Goal: Information Seeking & Learning: Learn about a topic

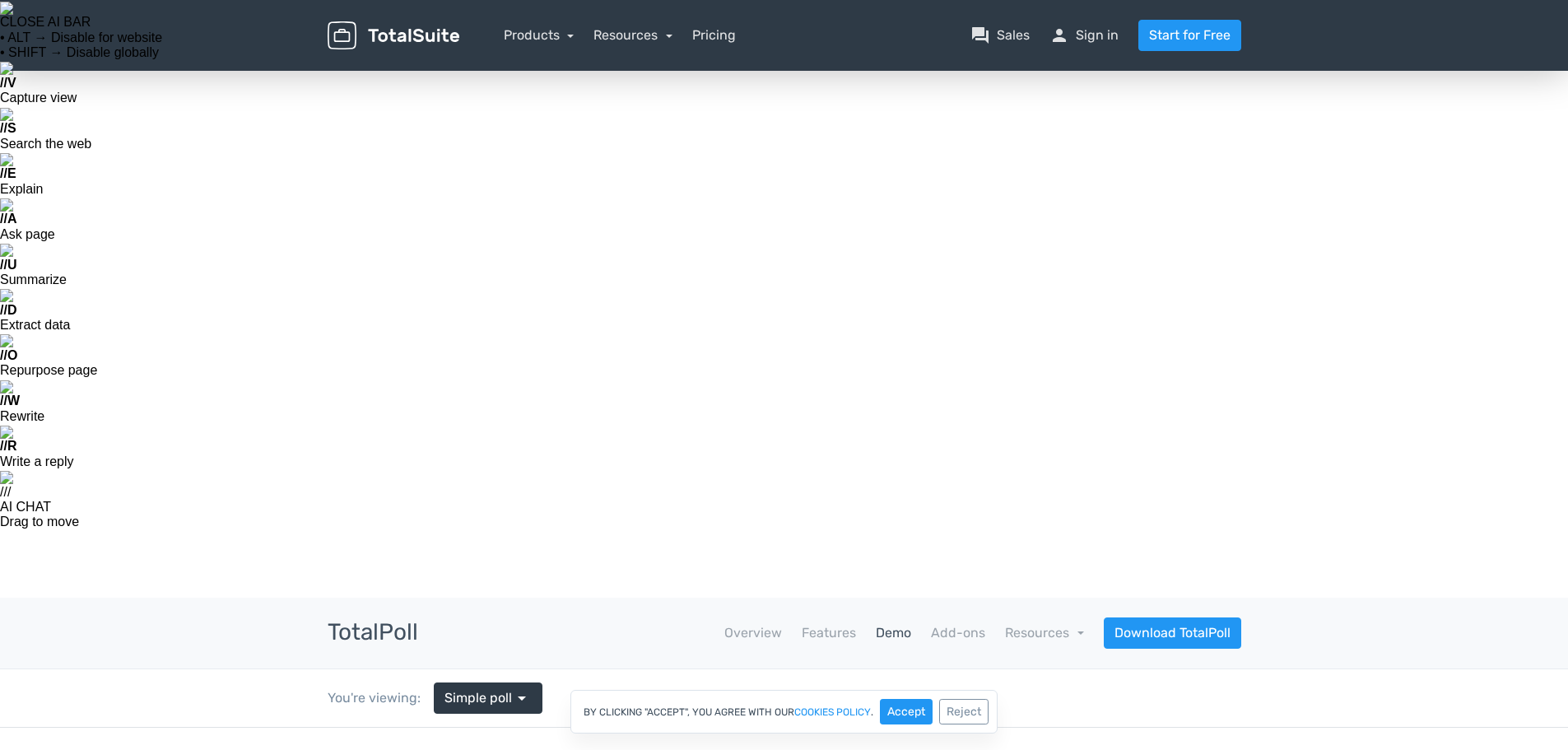
scroll to position [266, 0]
click at [904, 623] on link "Demo" at bounding box center [893, 633] width 35 height 20
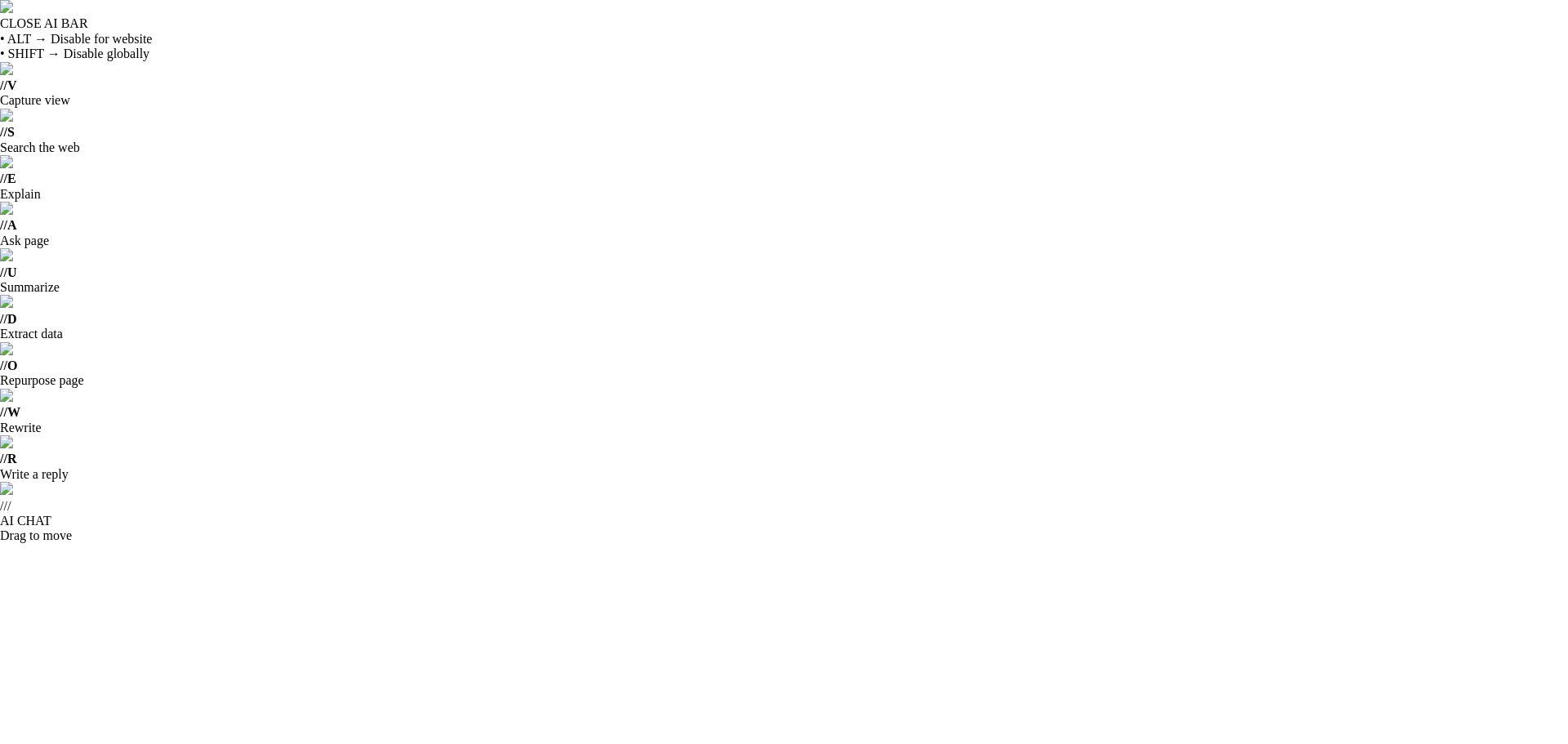
scroll to position [264, 0]
drag, startPoint x: 1013, startPoint y: 188, endPoint x: 1056, endPoint y: 290, distance: 110.7
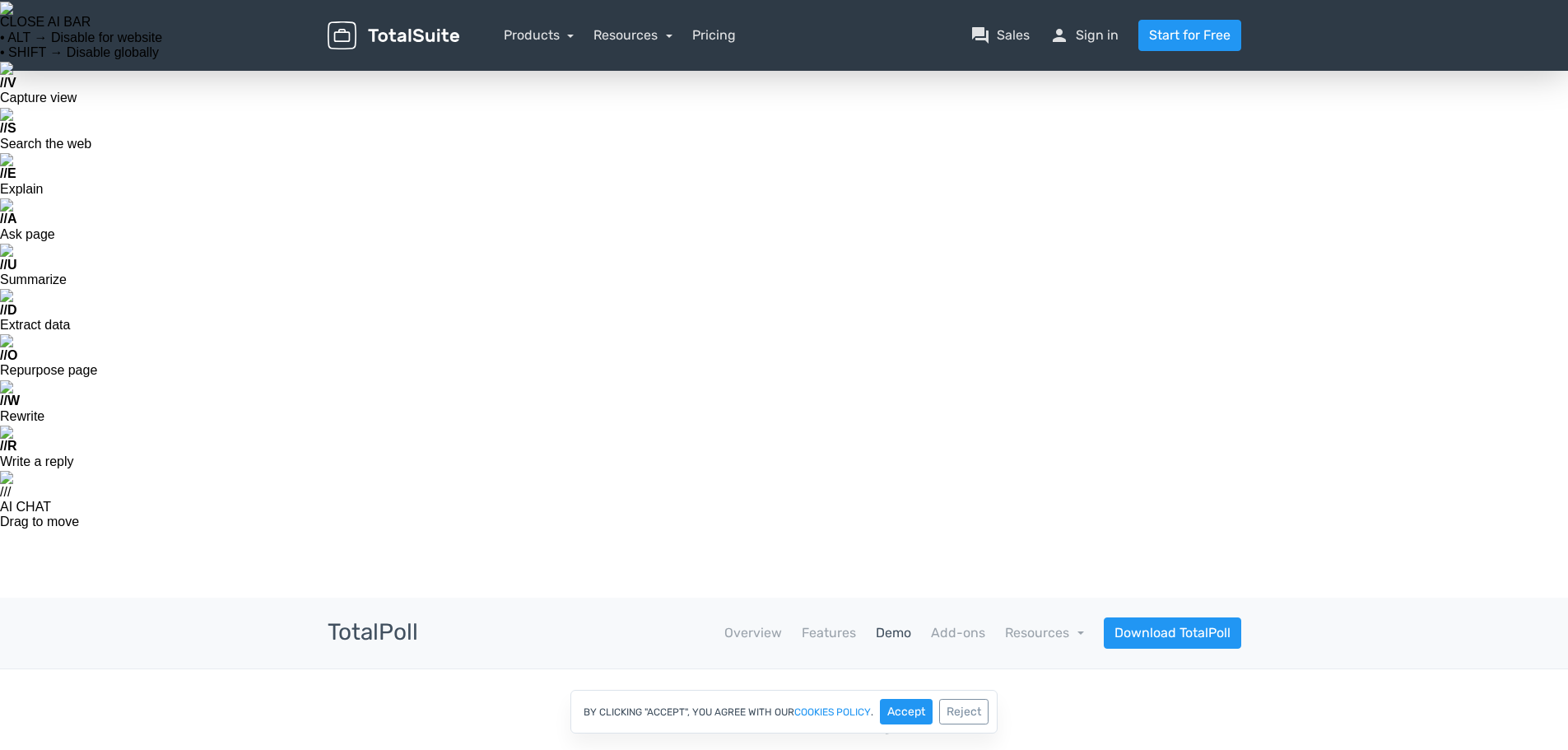
scroll to position [266, 0]
click at [531, 30] on link "Products" at bounding box center [539, 34] width 71 height 15
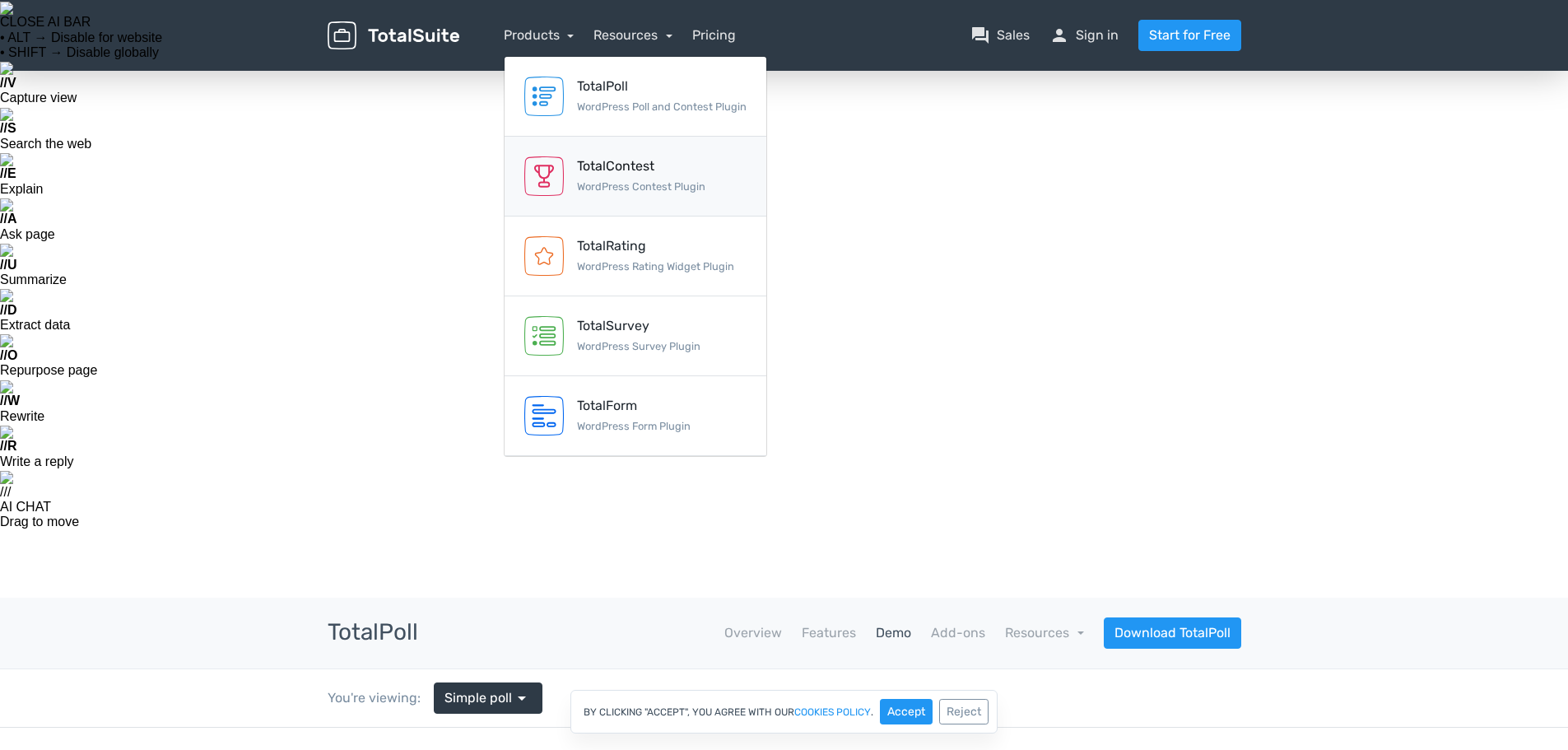
click at [614, 164] on div "TotalContest" at bounding box center [641, 166] width 129 height 20
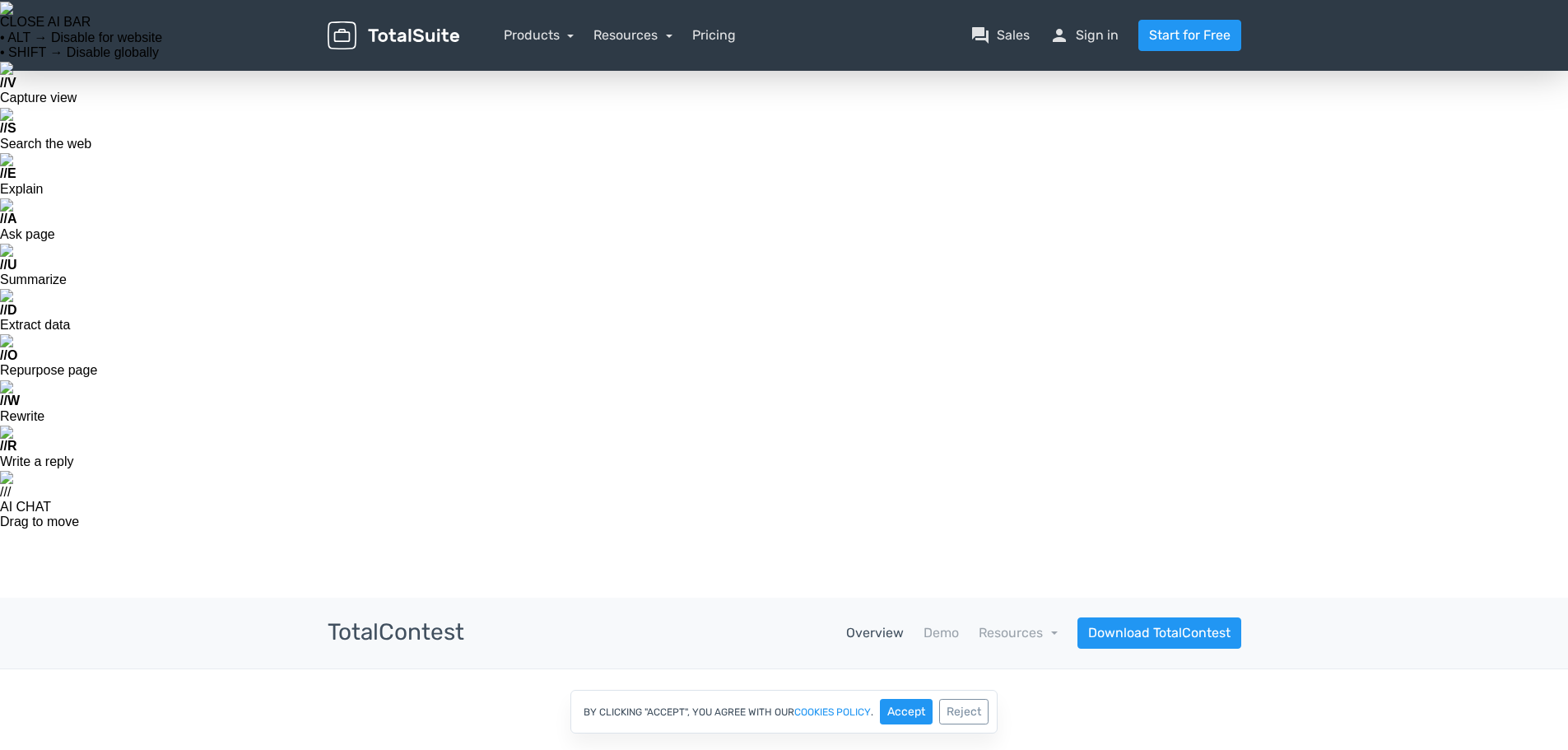
scroll to position [266, 0]
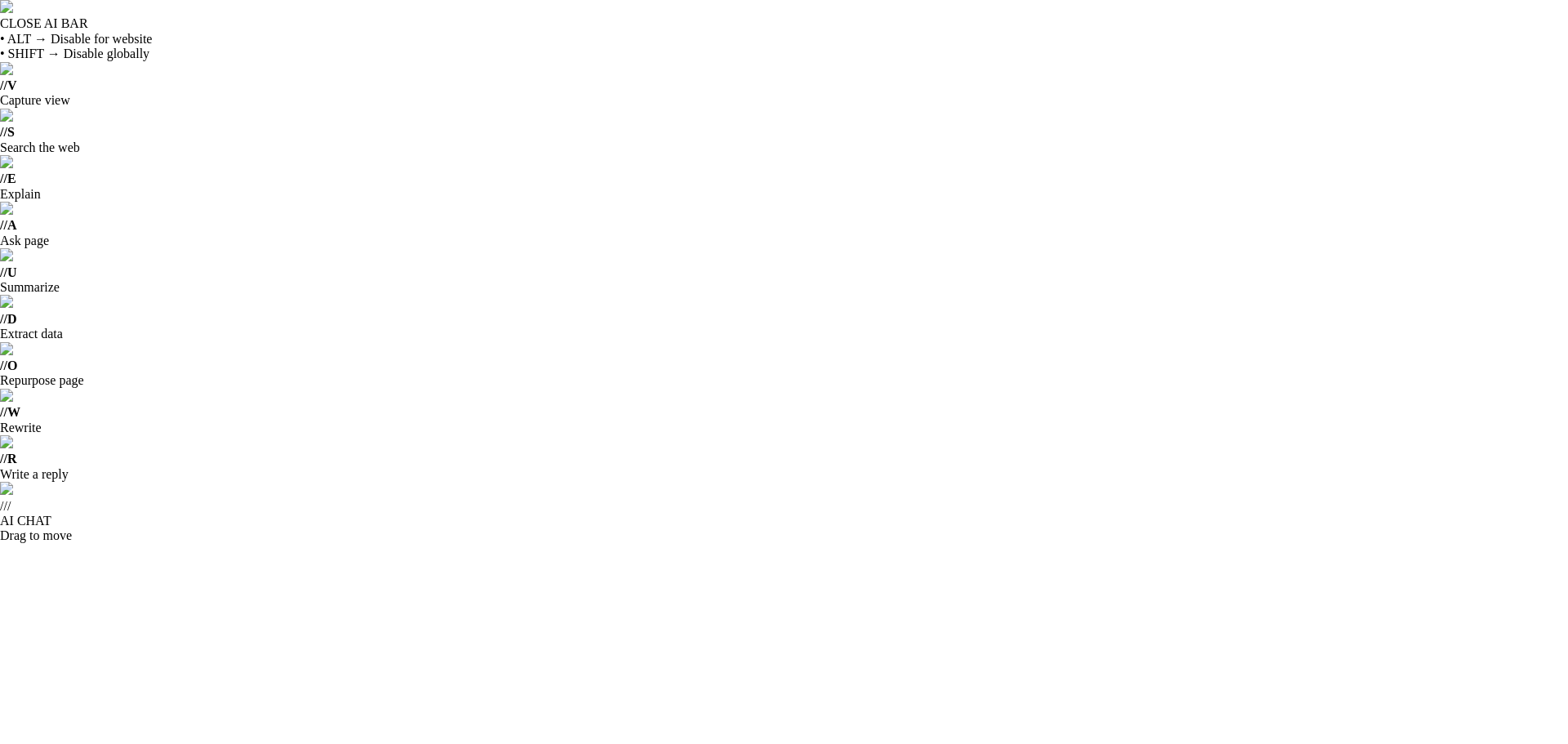
scroll to position [264, 0]
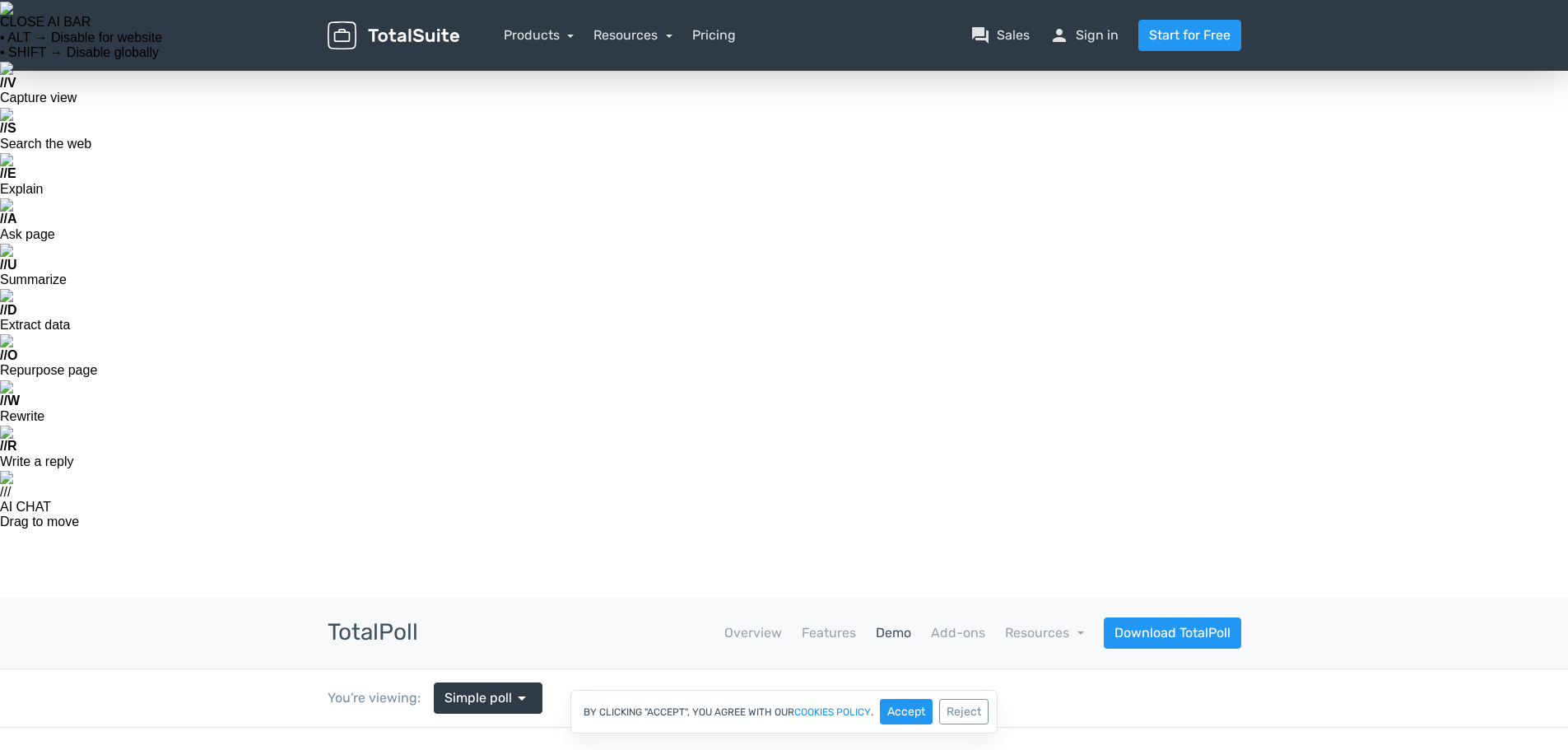
click at [902, 623] on link "Demo" at bounding box center [893, 633] width 35 height 20
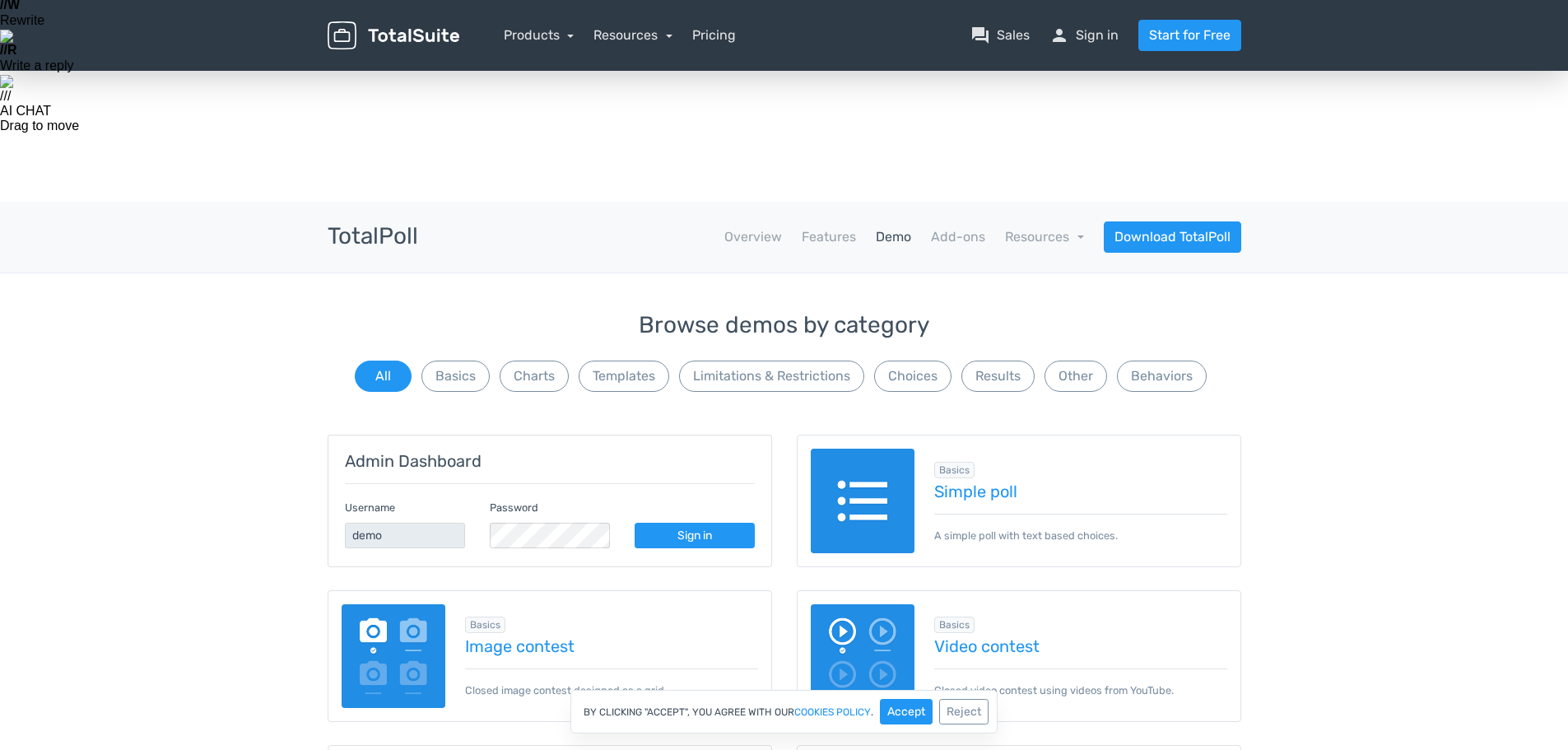
scroll to position [424, 0]
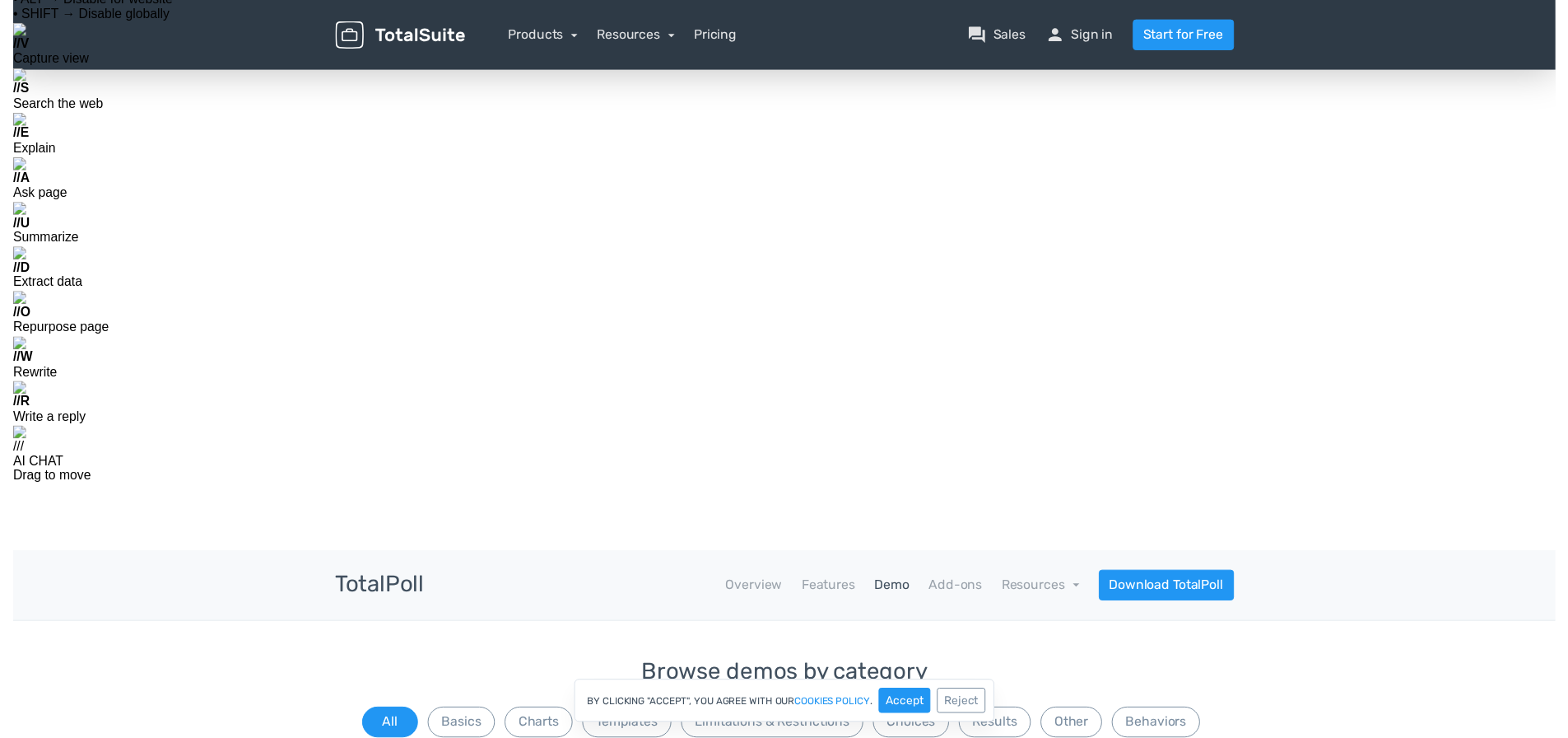
scroll to position [0, 0]
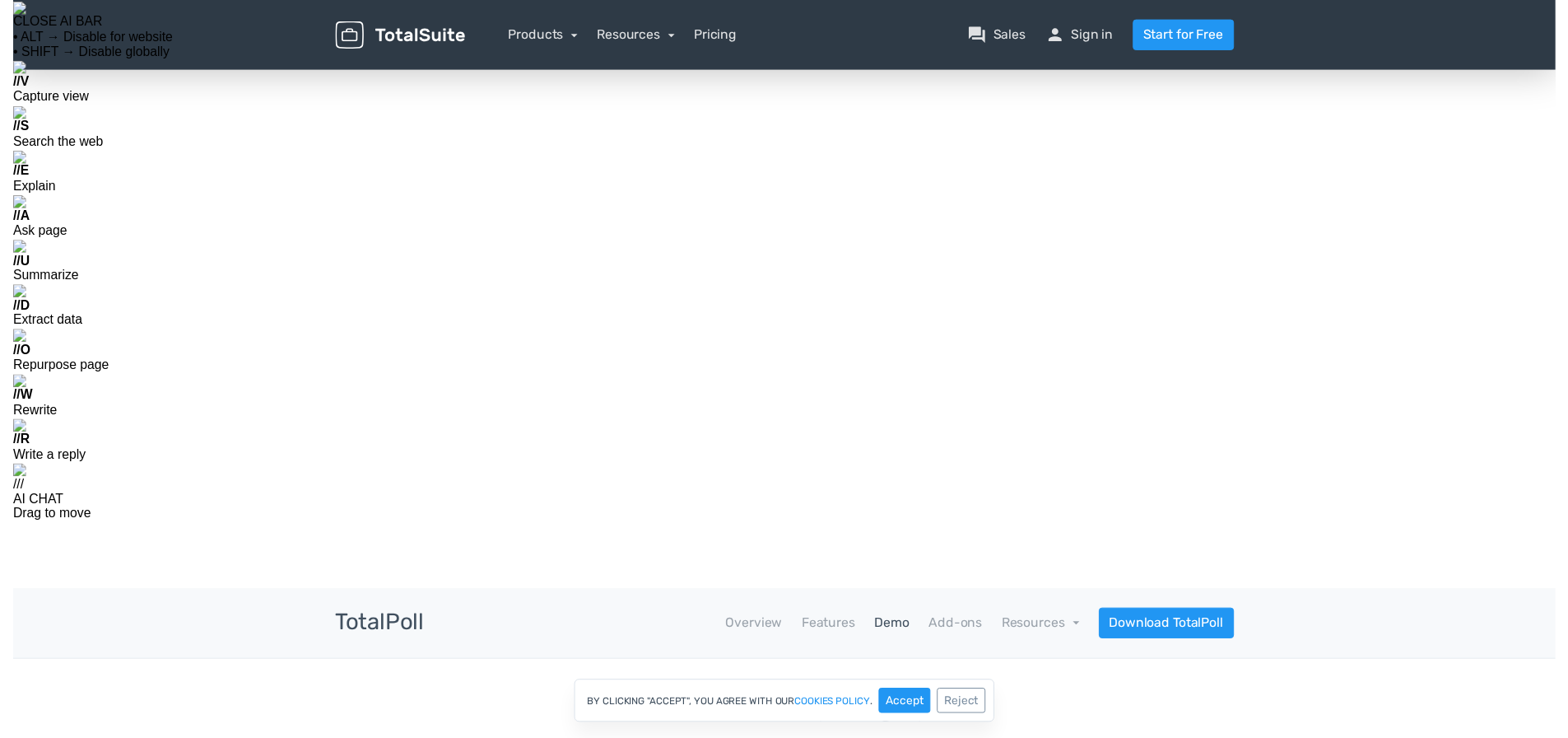
scroll to position [262, 0]
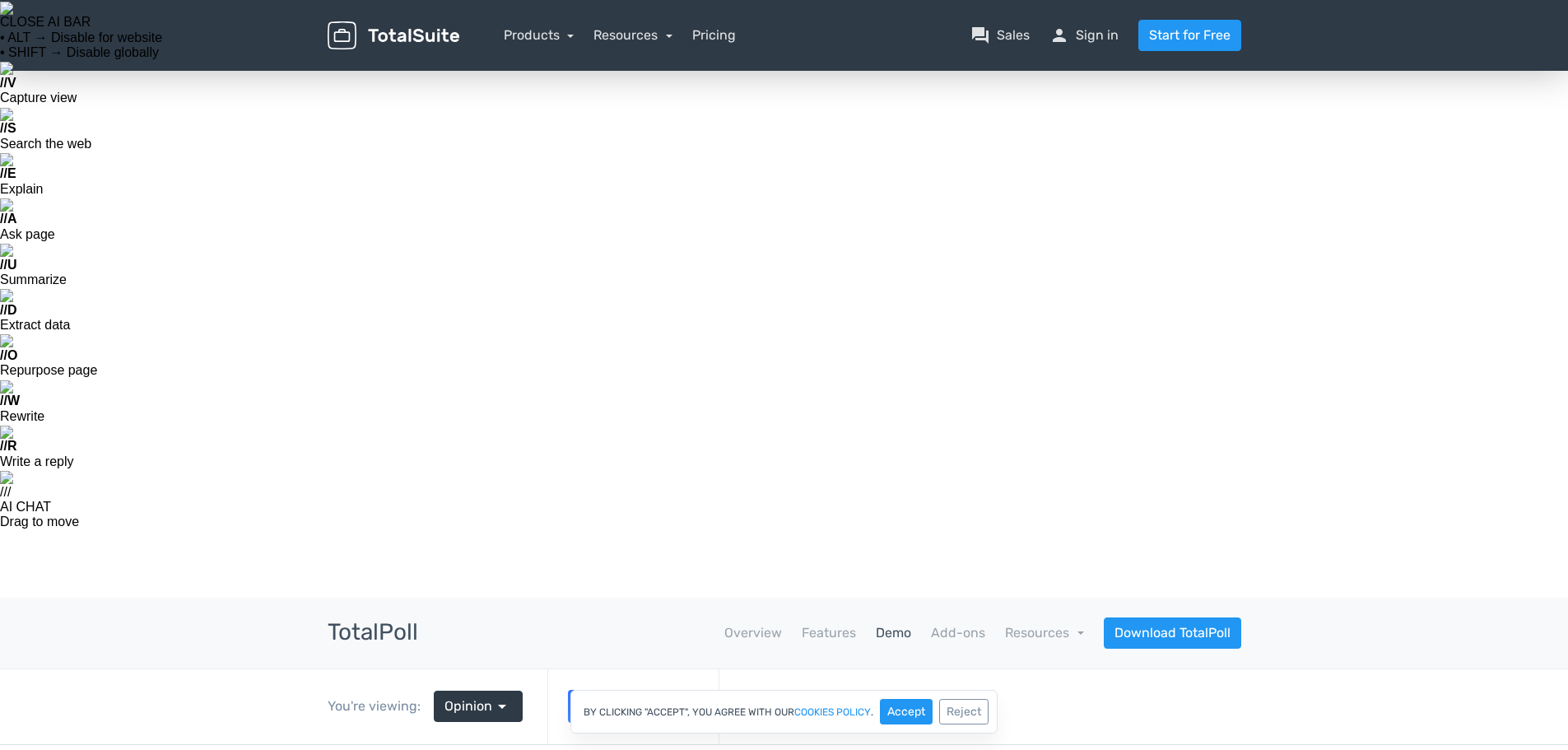
scroll to position [266, 0]
click at [902, 623] on link "Demo" at bounding box center [893, 633] width 35 height 20
